Goal: Task Accomplishment & Management: Use online tool/utility

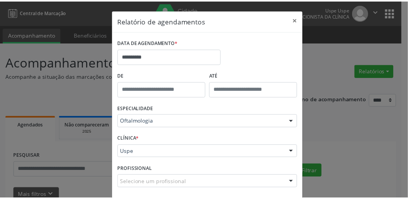
scroll to position [34, 0]
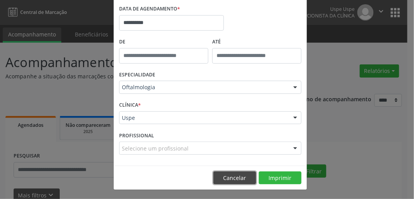
click at [239, 176] on button "Cancelar" at bounding box center [234, 178] width 43 height 13
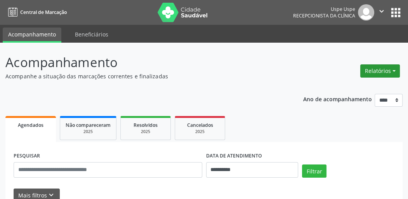
click at [376, 73] on button "Relatórios" at bounding box center [380, 70] width 40 height 13
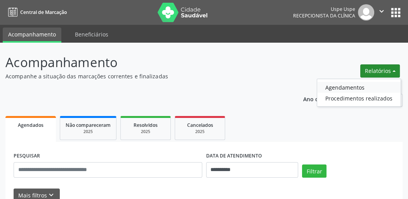
click at [356, 85] on link "Agendamentos" at bounding box center [358, 87] width 83 height 11
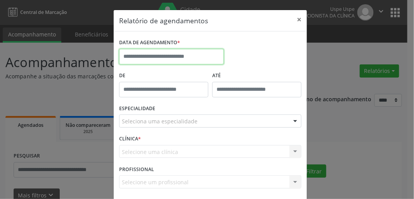
click at [167, 53] on input "text" at bounding box center [171, 57] width 105 height 16
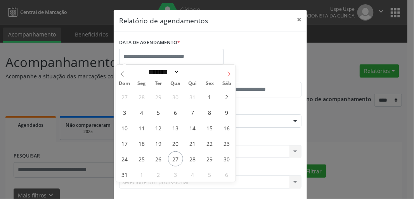
click at [227, 75] on icon at bounding box center [228, 73] width 5 height 5
select select "*"
click at [173, 99] on span "3" at bounding box center [175, 96] width 15 height 15
type input "**********"
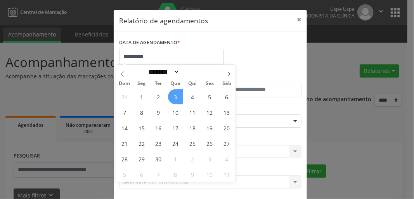
click at [173, 99] on span "3" at bounding box center [175, 96] width 15 height 15
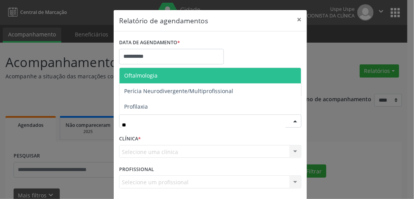
type input "***"
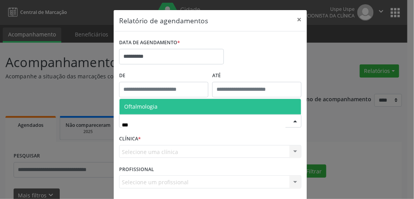
click at [162, 107] on span "Oftalmologia" at bounding box center [211, 107] width 182 height 16
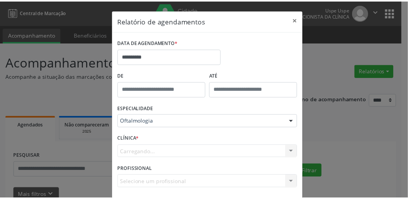
scroll to position [34, 0]
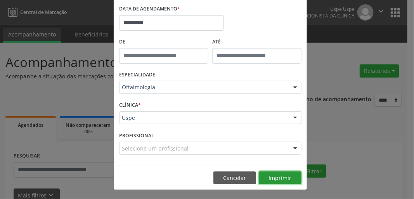
click at [277, 174] on button "Imprimir" at bounding box center [280, 178] width 43 height 13
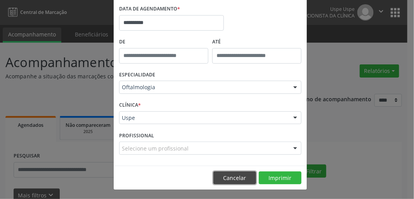
drag, startPoint x: 236, startPoint y: 173, endPoint x: 232, endPoint y: 173, distance: 4.3
click at [235, 173] on button "Cancelar" at bounding box center [234, 178] width 43 height 13
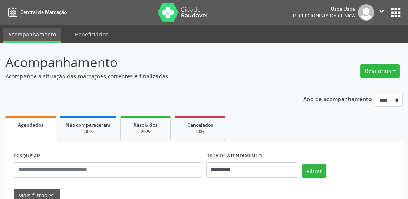
click at [225, 61] on p "Acompanhamento" at bounding box center [144, 62] width 278 height 19
